Goal: Task Accomplishment & Management: Manage account settings

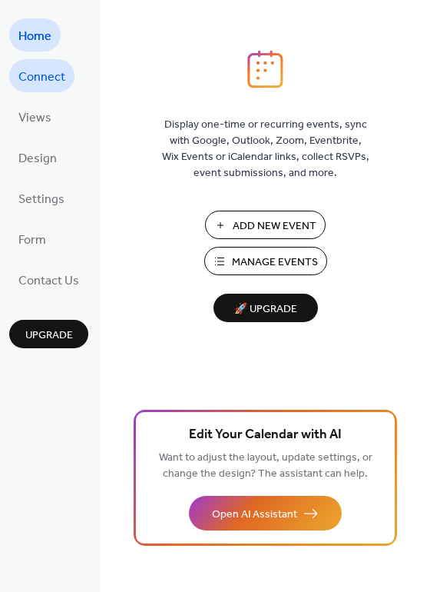
click at [34, 80] on span "Connect" at bounding box center [41, 77] width 47 height 24
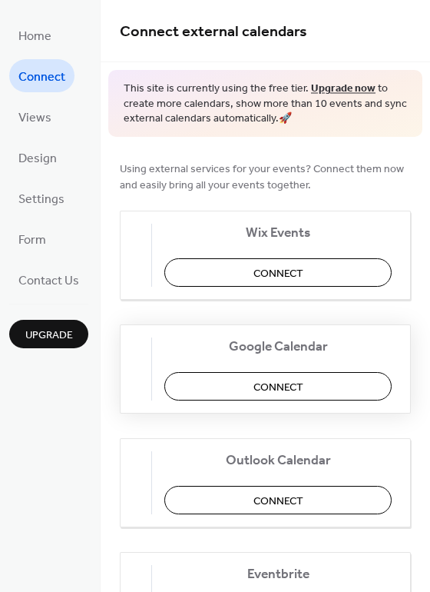
click at [286, 385] on span "Connect" at bounding box center [279, 387] width 50 height 16
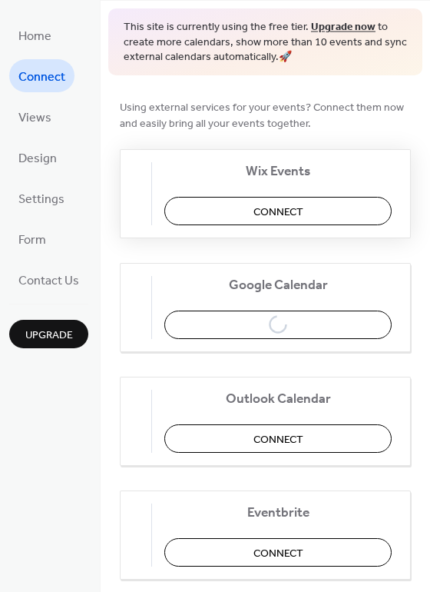
scroll to position [60, 0]
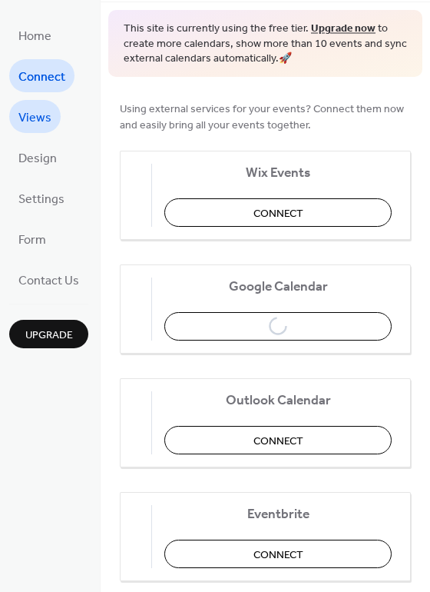
click at [35, 116] on span "Views" at bounding box center [34, 118] width 33 height 24
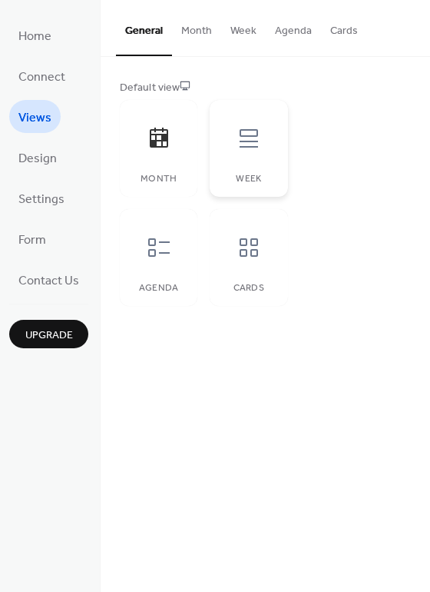
click at [242, 148] on icon at bounding box center [249, 138] width 25 height 25
click at [156, 247] on icon at bounding box center [159, 247] width 25 height 25
click at [246, 253] on icon at bounding box center [249, 247] width 25 height 25
click at [167, 147] on icon at bounding box center [159, 138] width 25 height 25
click at [32, 47] on span "Home" at bounding box center [34, 37] width 33 height 24
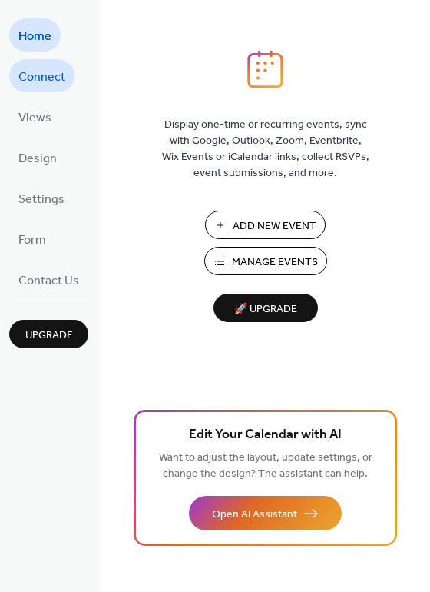
click at [31, 79] on span "Connect" at bounding box center [41, 77] width 47 height 24
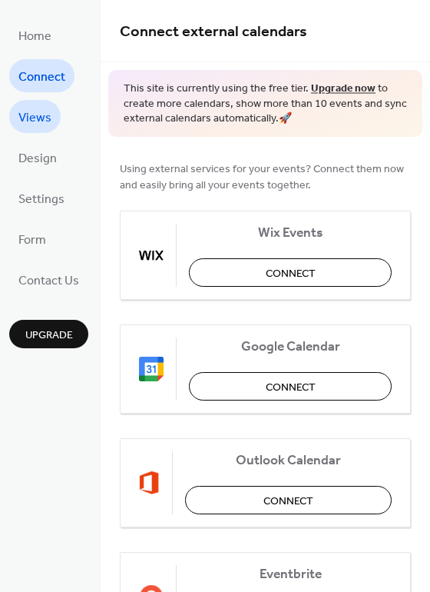
click at [46, 118] on span "Views" at bounding box center [34, 118] width 33 height 24
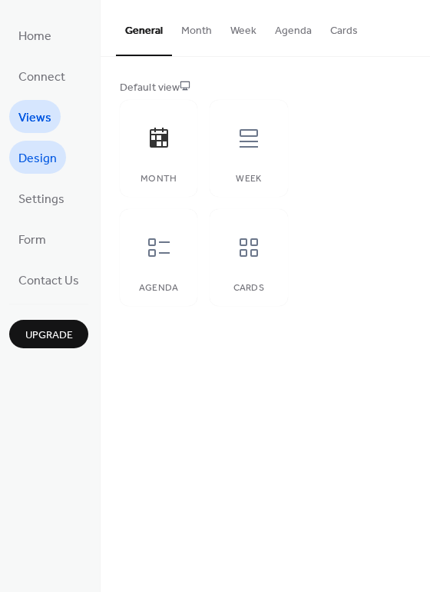
click at [35, 158] on span "Design" at bounding box center [37, 159] width 38 height 24
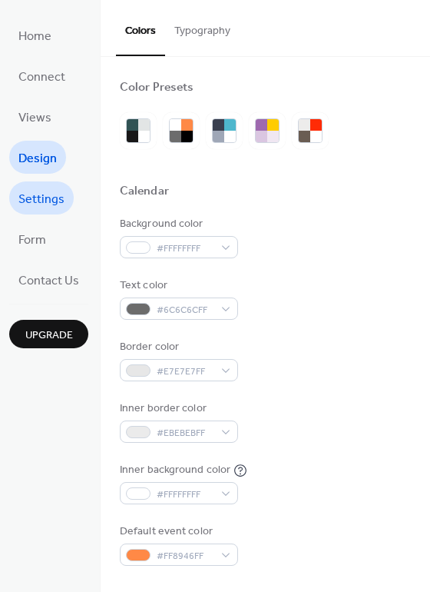
click at [38, 201] on span "Settings" at bounding box center [41, 200] width 46 height 24
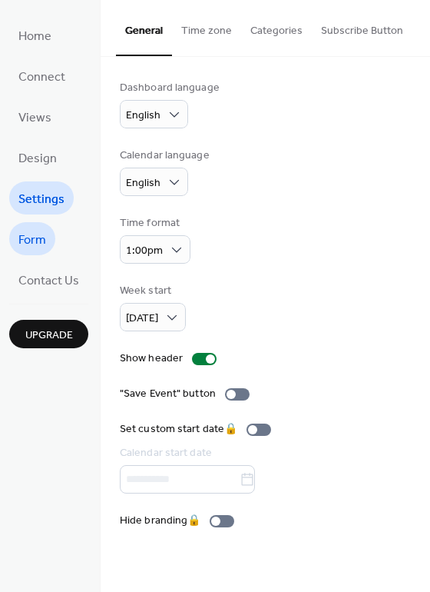
click at [38, 234] on span "Form" at bounding box center [32, 240] width 28 height 24
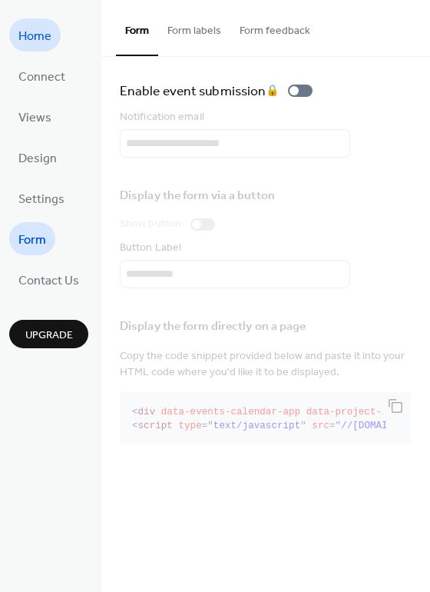
click at [39, 34] on span "Home" at bounding box center [34, 37] width 33 height 24
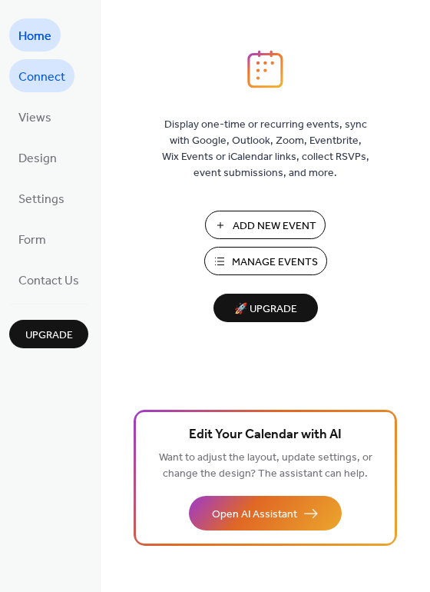
click at [27, 84] on span "Connect" at bounding box center [41, 77] width 47 height 24
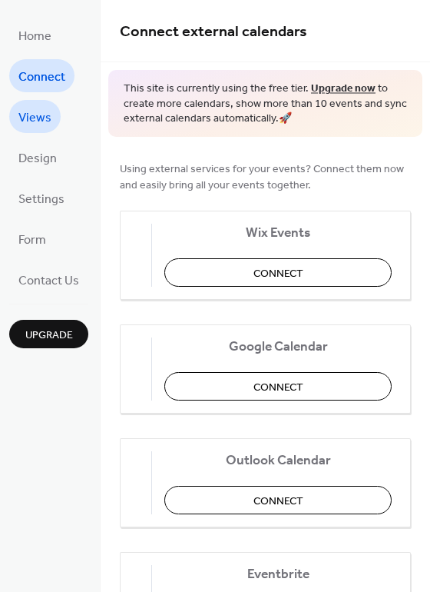
click at [37, 118] on span "Views" at bounding box center [34, 118] width 33 height 24
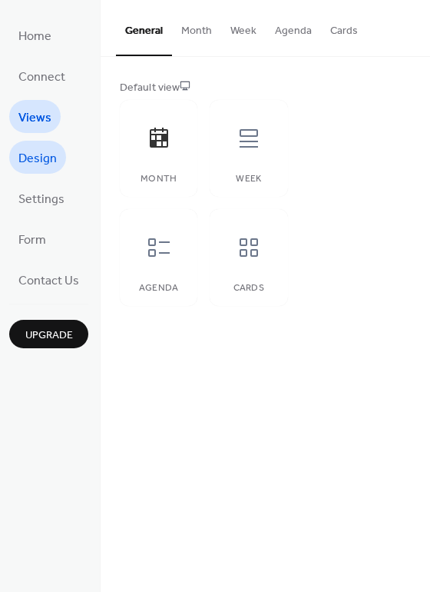
click at [35, 150] on span "Design" at bounding box center [37, 159] width 38 height 24
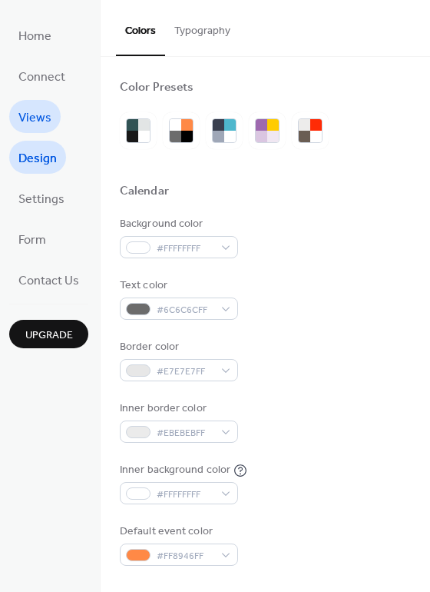
click at [36, 100] on link "Views" at bounding box center [34, 116] width 51 height 33
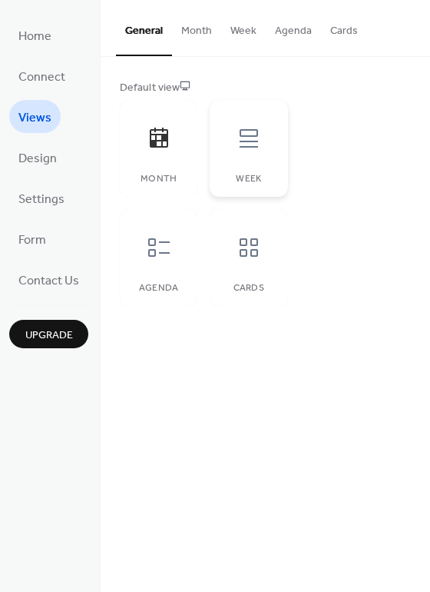
click at [232, 144] on div at bounding box center [249, 138] width 46 height 46
click at [162, 248] on icon at bounding box center [159, 247] width 25 height 25
click at [252, 261] on div at bounding box center [249, 247] width 46 height 46
click at [37, 161] on span "Design" at bounding box center [37, 159] width 38 height 24
